Goal: Task Accomplishment & Management: Manage account settings

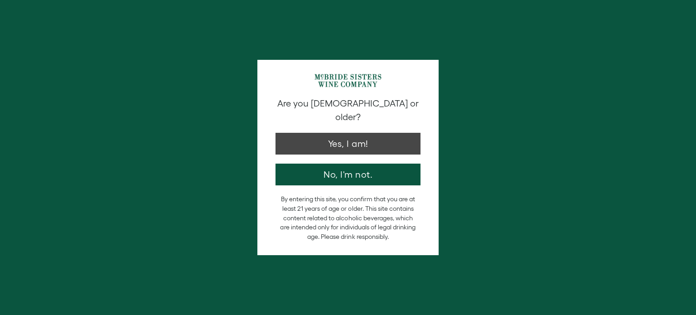
type input "**********"
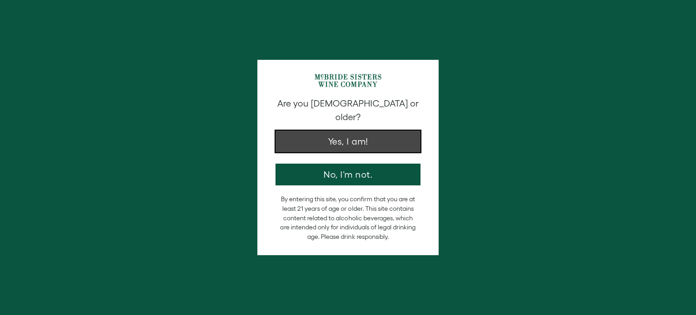
click at [344, 131] on button "Yes, I am!" at bounding box center [348, 142] width 145 height 22
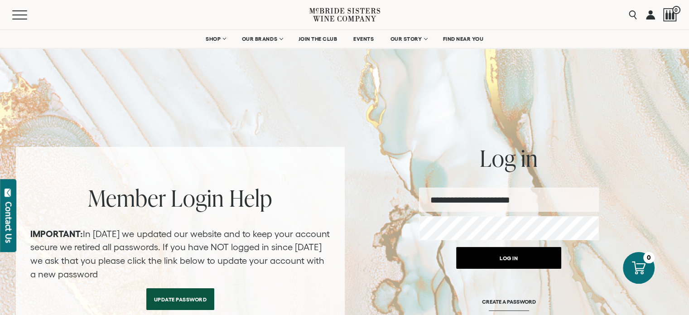
click at [506, 260] on button "Log in" at bounding box center [508, 258] width 105 height 22
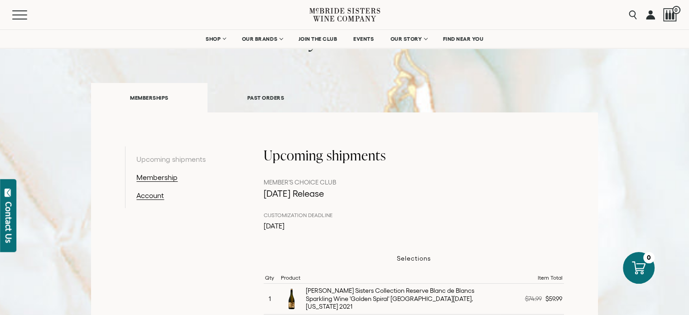
scroll to position [91, 0]
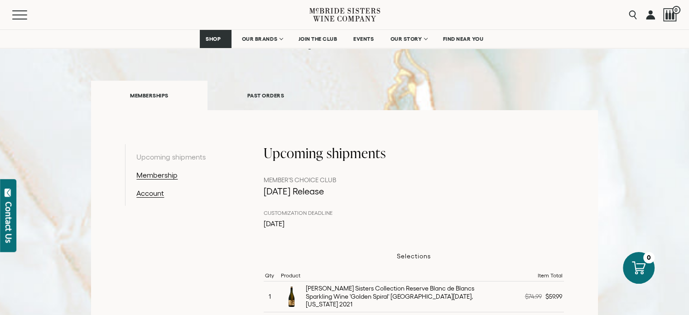
click at [268, 92] on link "PAST ORDERS" at bounding box center [266, 95] width 116 height 31
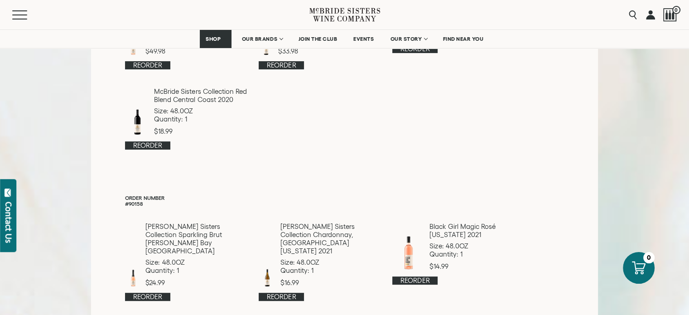
scroll to position [45, 0]
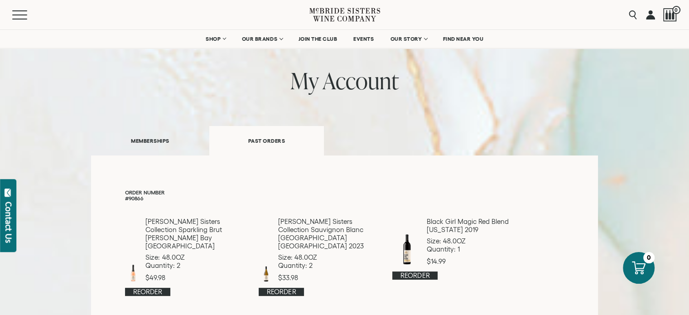
click at [156, 139] on link "MEMBERSHIPS" at bounding box center [150, 140] width 118 height 31
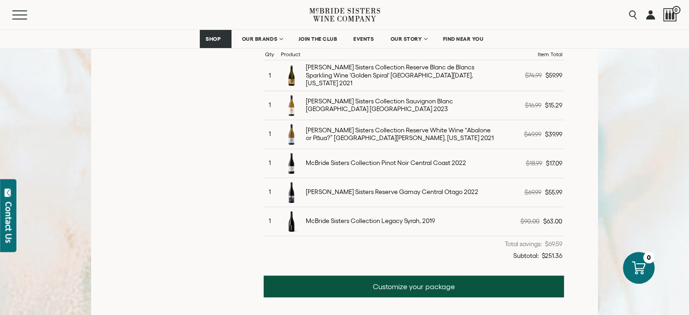
scroll to position [317, 0]
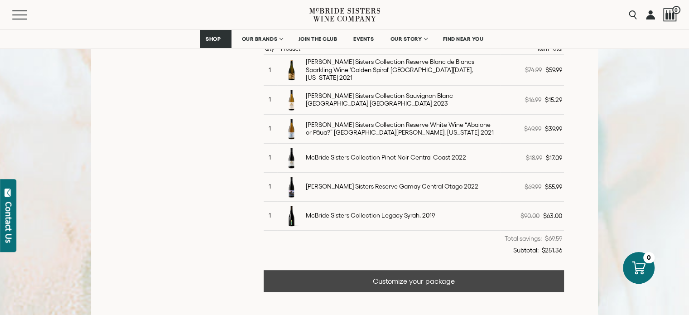
click at [420, 275] on link "Customize your package" at bounding box center [414, 281] width 300 height 22
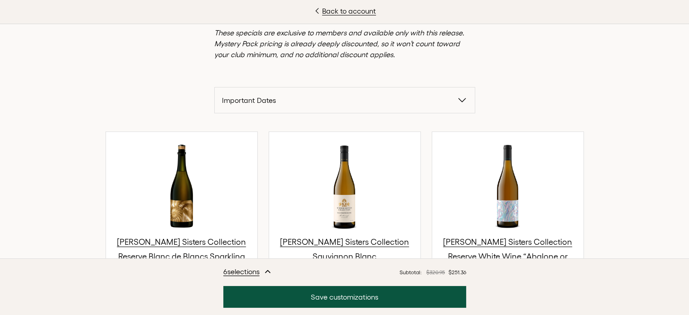
scroll to position [227, 0]
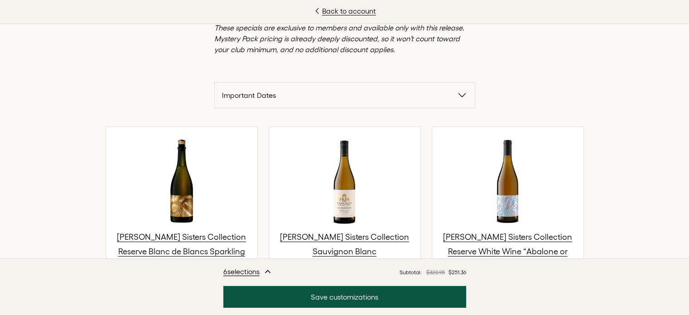
click at [459, 96] on icon "button" at bounding box center [462, 95] width 7 height 4
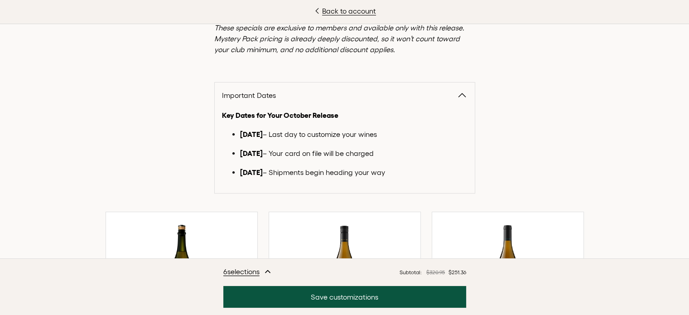
click at [459, 96] on icon "button" at bounding box center [462, 95] width 7 height 4
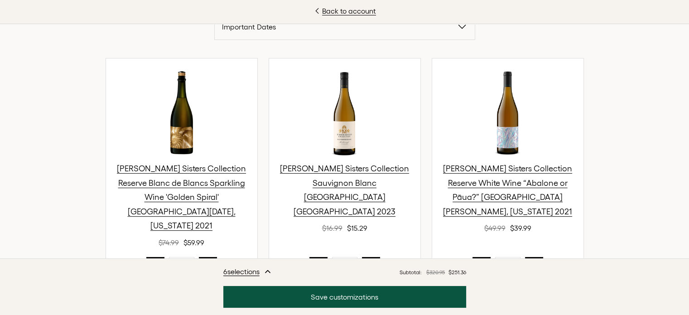
scroll to position [317, 0]
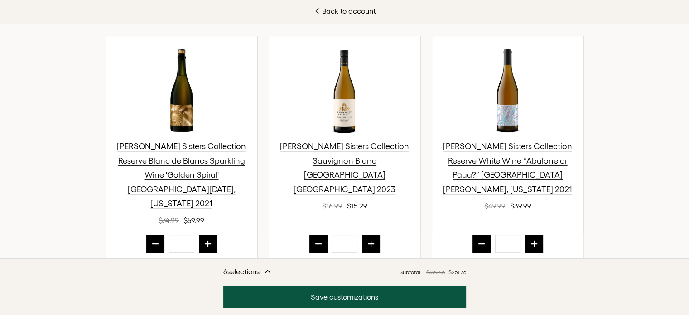
click at [478, 239] on icon "prior quantity" at bounding box center [481, 243] width 9 height 9
type input "*"
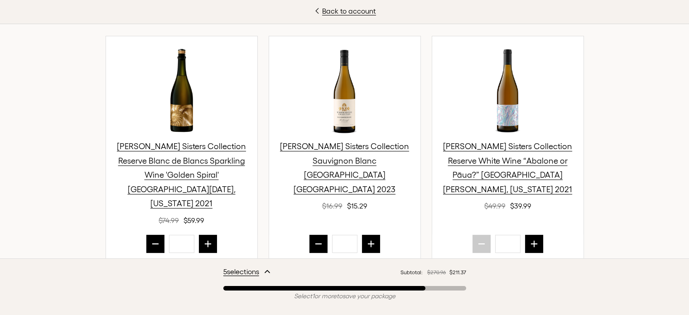
click at [368, 239] on icon "next quantity" at bounding box center [371, 243] width 9 height 9
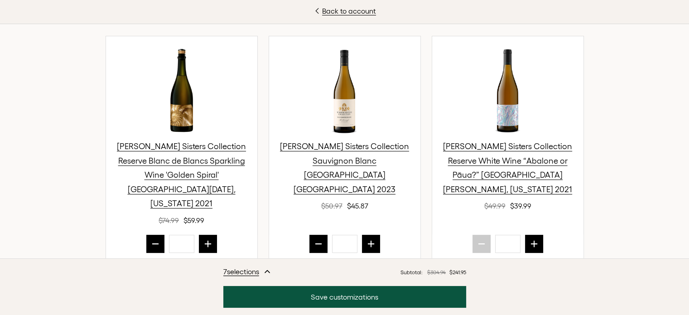
click at [314, 239] on icon "prior quantity" at bounding box center [318, 243] width 9 height 9
type input "*"
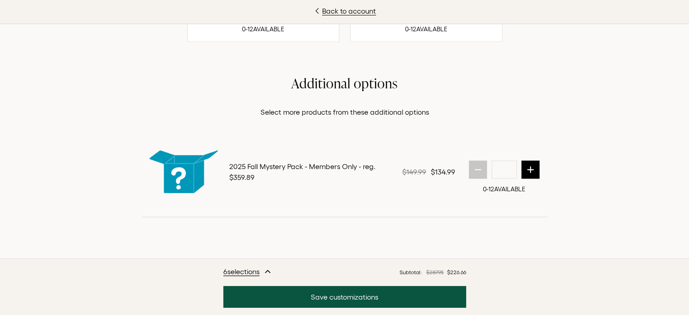
scroll to position [1217, 0]
click at [377, 114] on p "Select more products from these additional options" at bounding box center [345, 111] width 406 height 11
click at [347, 79] on h2 "Additional options" at bounding box center [345, 83] width 406 height 18
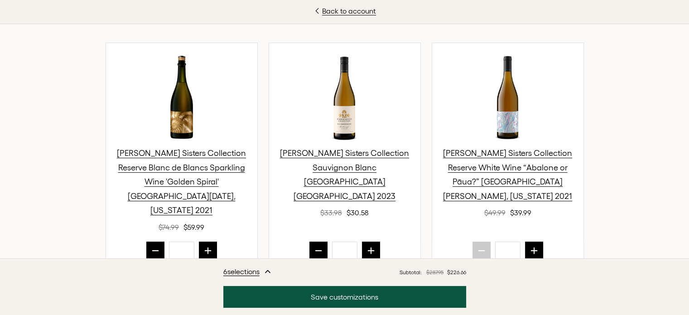
scroll to position [84, 0]
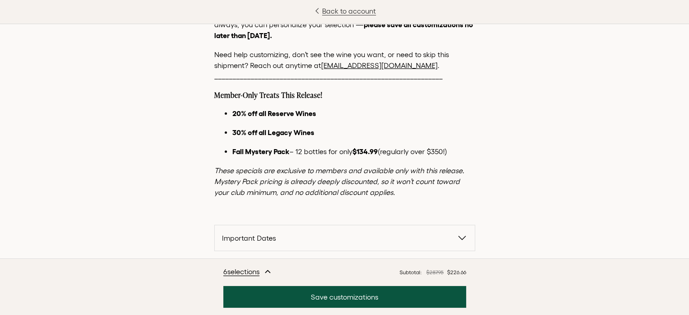
click at [345, 9] on link "Back to account" at bounding box center [344, 10] width 689 height 11
click at [345, 9] on icon at bounding box center [345, 15] width 71 height 26
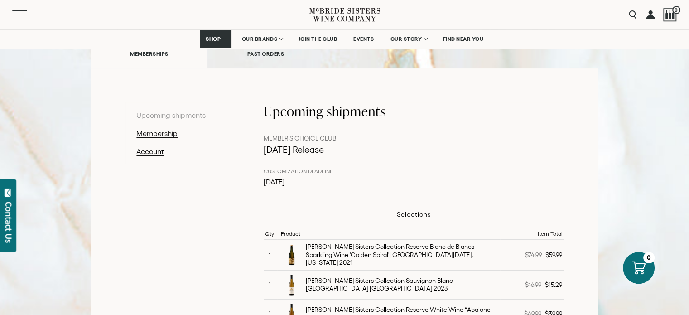
scroll to position [317, 0]
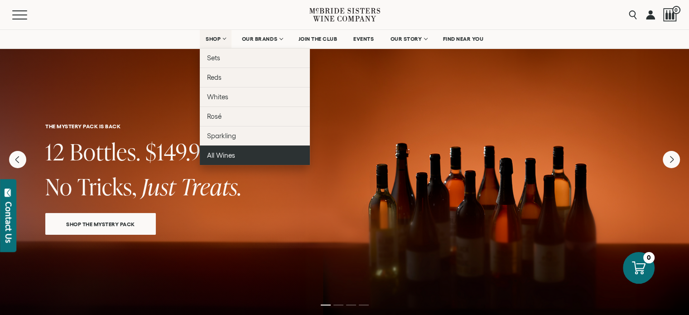
click at [212, 157] on span "All Wines" at bounding box center [221, 155] width 28 height 8
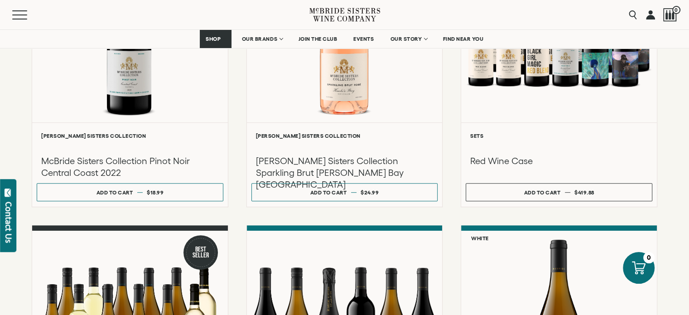
scroll to position [544, 0]
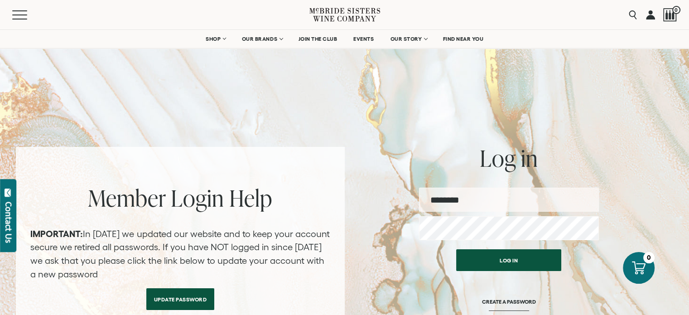
type input "**********"
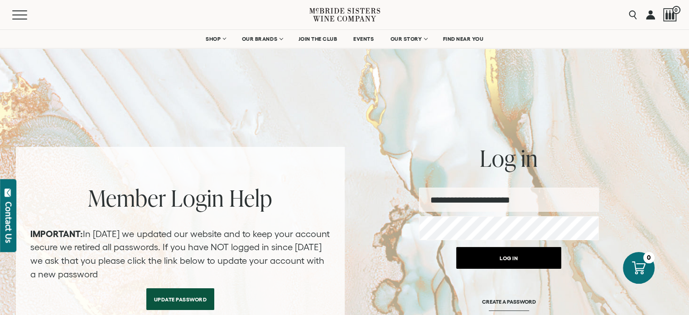
click at [510, 259] on button "Log in" at bounding box center [508, 258] width 105 height 22
click at [508, 257] on button "Log in" at bounding box center [508, 258] width 105 height 22
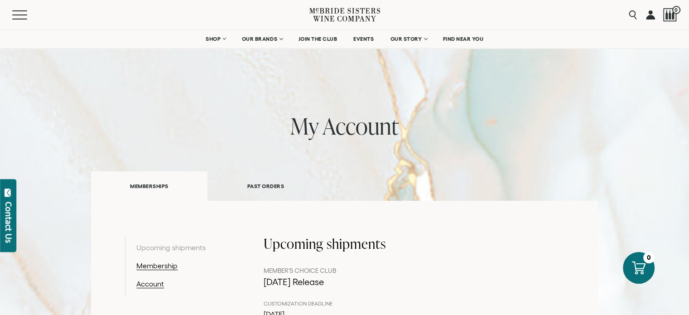
click at [275, 184] on link "PAST ORDERS" at bounding box center [266, 185] width 116 height 31
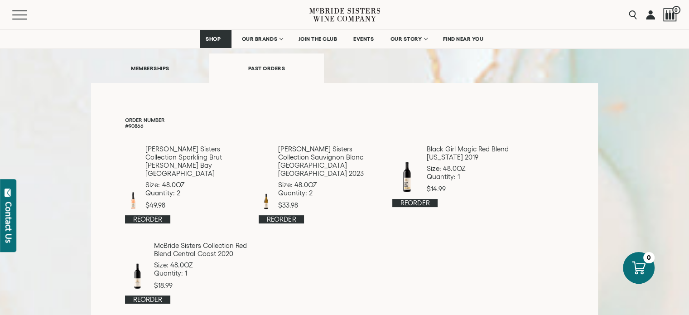
scroll to position [91, 0]
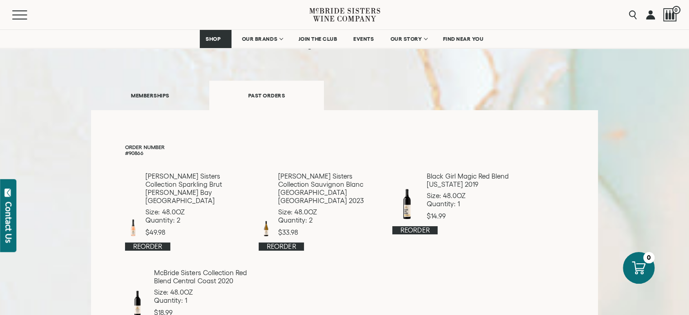
click at [163, 97] on link "MEMBERSHIPS" at bounding box center [150, 95] width 118 height 31
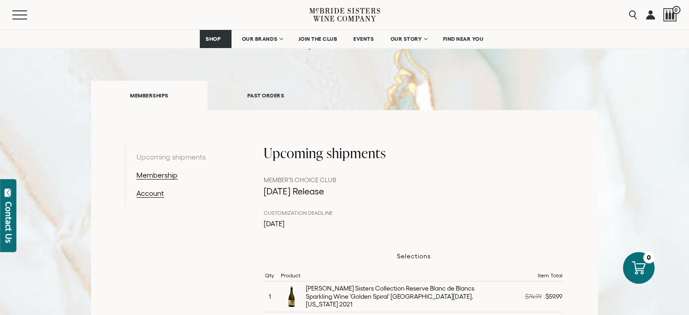
click at [163, 97] on link "MEMBERSHIPS" at bounding box center [149, 95] width 116 height 29
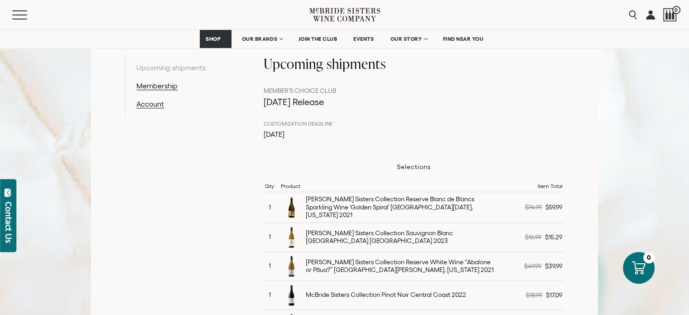
scroll to position [181, 0]
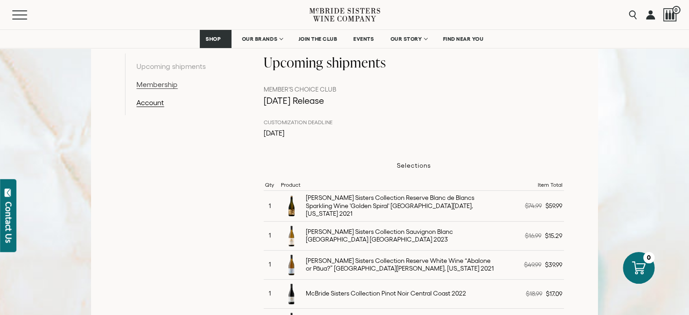
click at [152, 80] on link "Membership" at bounding box center [183, 84] width 94 height 11
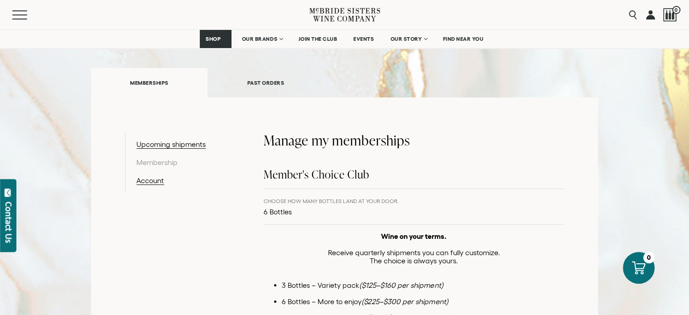
scroll to position [91, 0]
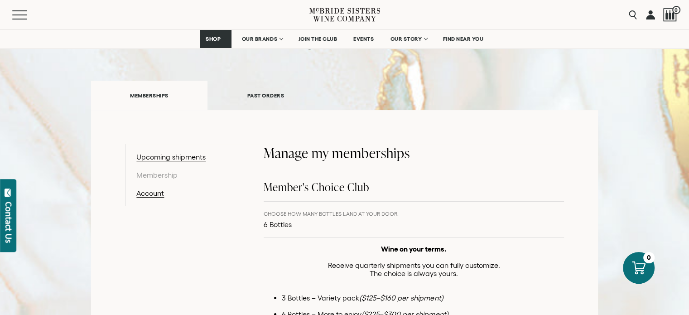
click at [288, 223] on p "6 Bottles" at bounding box center [331, 224] width 135 height 11
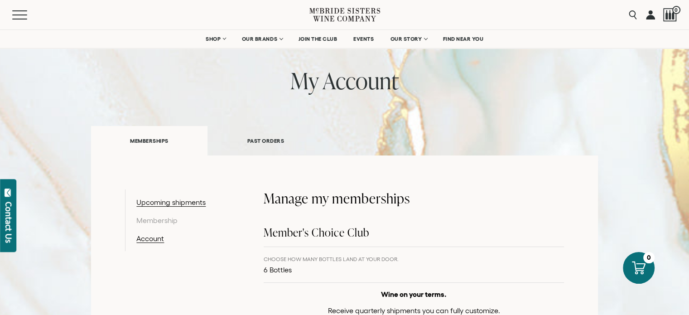
scroll to position [0, 0]
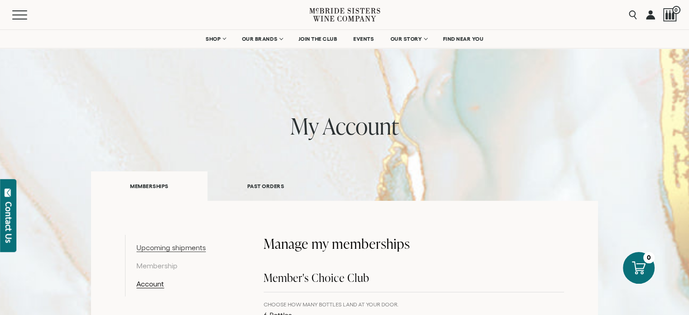
click at [194, 247] on link "Upcoming shipments" at bounding box center [183, 247] width 94 height 11
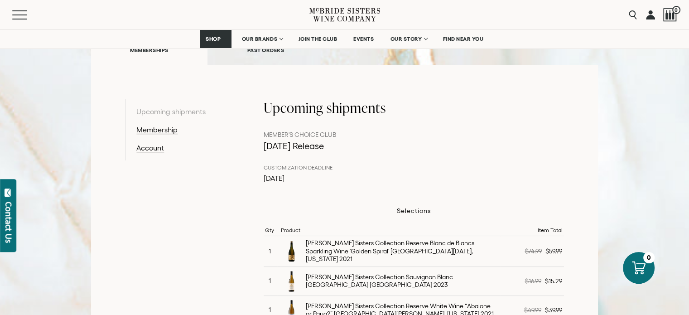
scroll to position [317, 0]
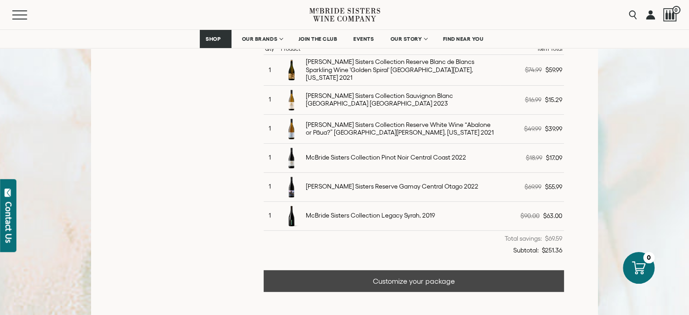
click at [411, 279] on link "Customize your package" at bounding box center [414, 281] width 300 height 22
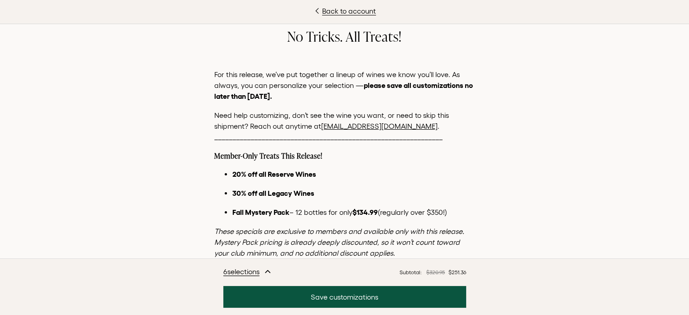
scroll to position [45, 0]
